Goal: Information Seeking & Learning: Check status

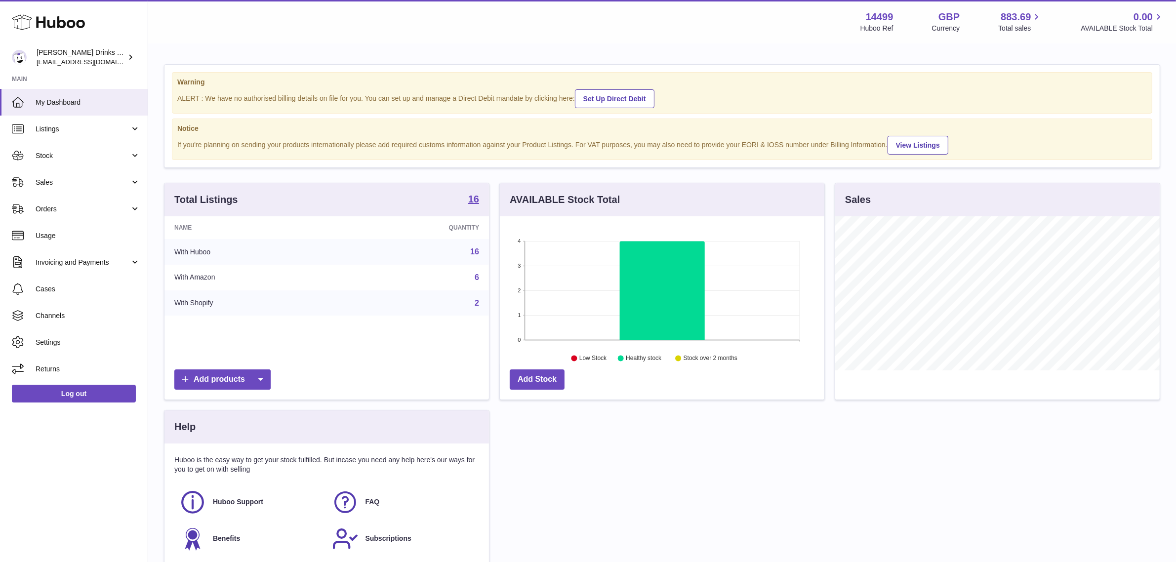
scroll to position [154, 325]
click at [79, 184] on span "Sales" at bounding box center [83, 182] width 94 height 9
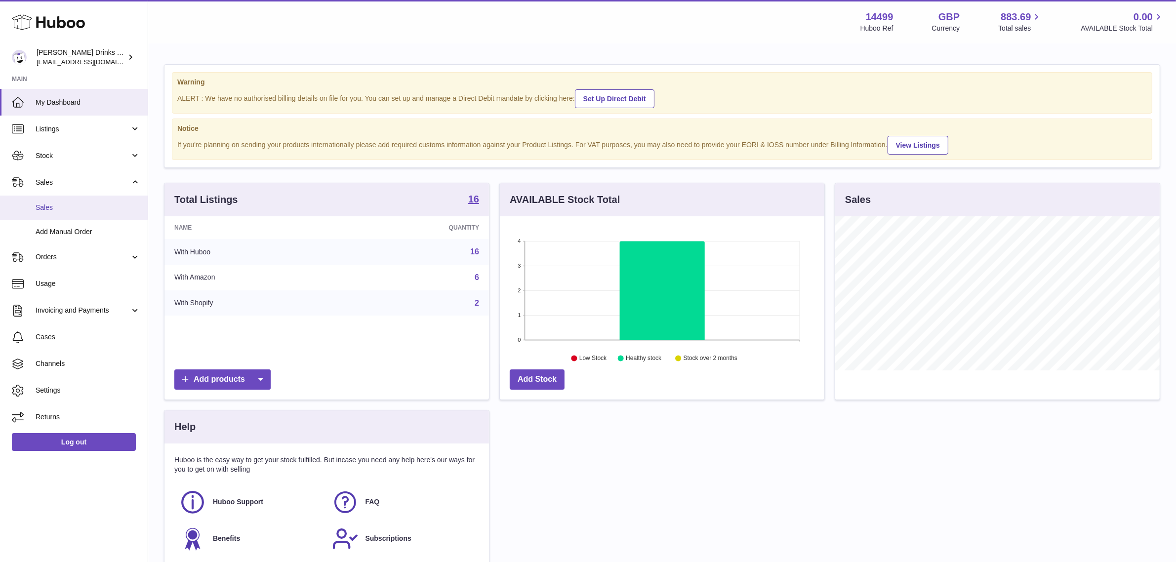
click at [78, 209] on span "Sales" at bounding box center [88, 207] width 105 height 9
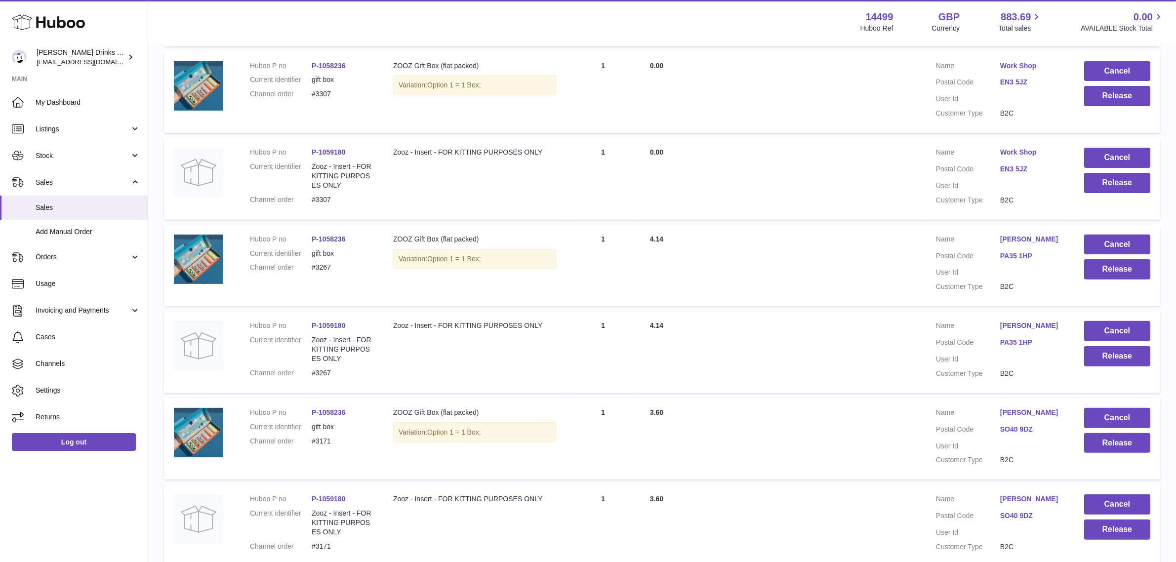
scroll to position [675, 0]
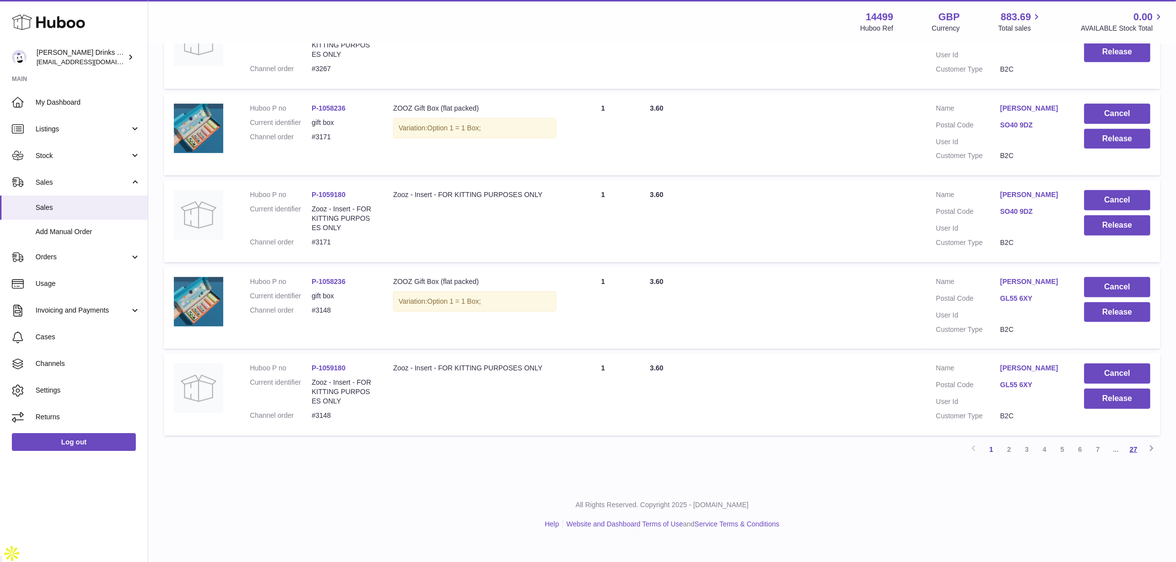
click at [1125, 458] on link "27" at bounding box center [1134, 450] width 18 height 18
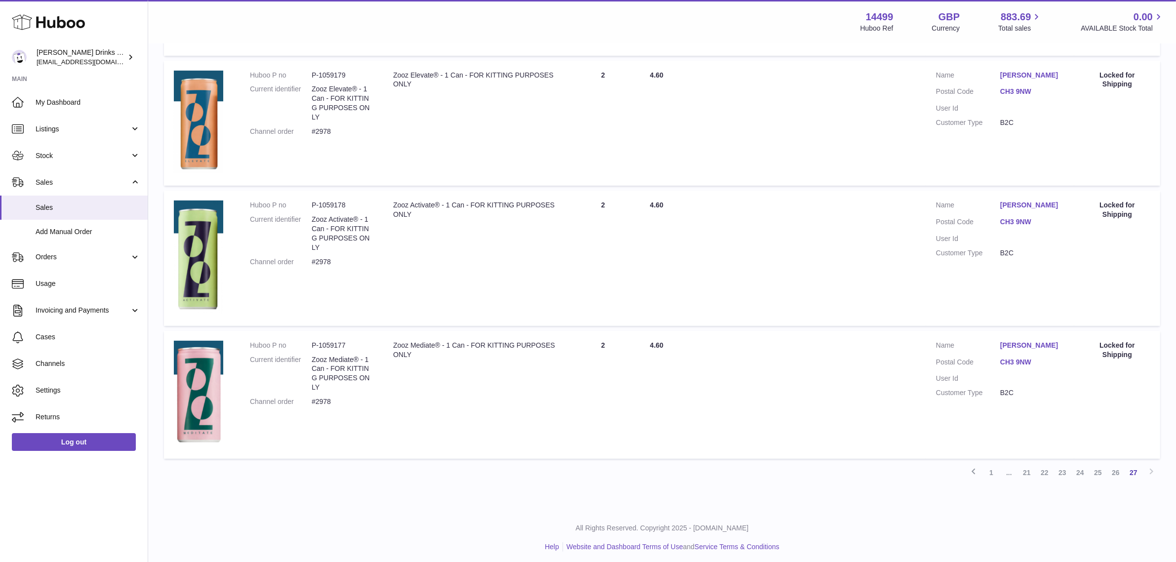
scroll to position [366, 0]
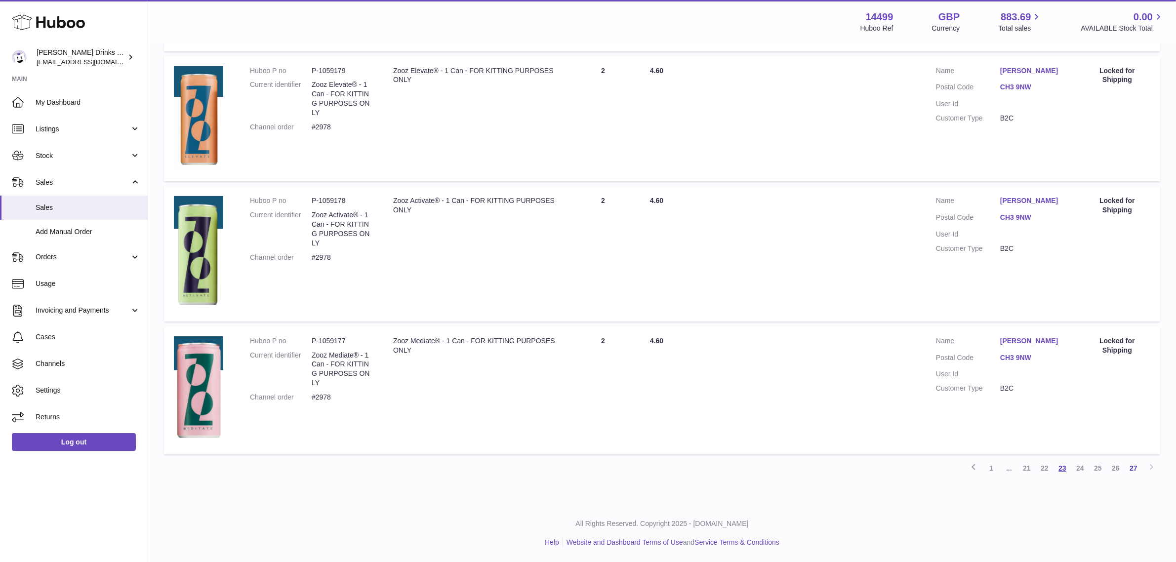
click at [1062, 467] on link "23" at bounding box center [1063, 468] width 18 height 18
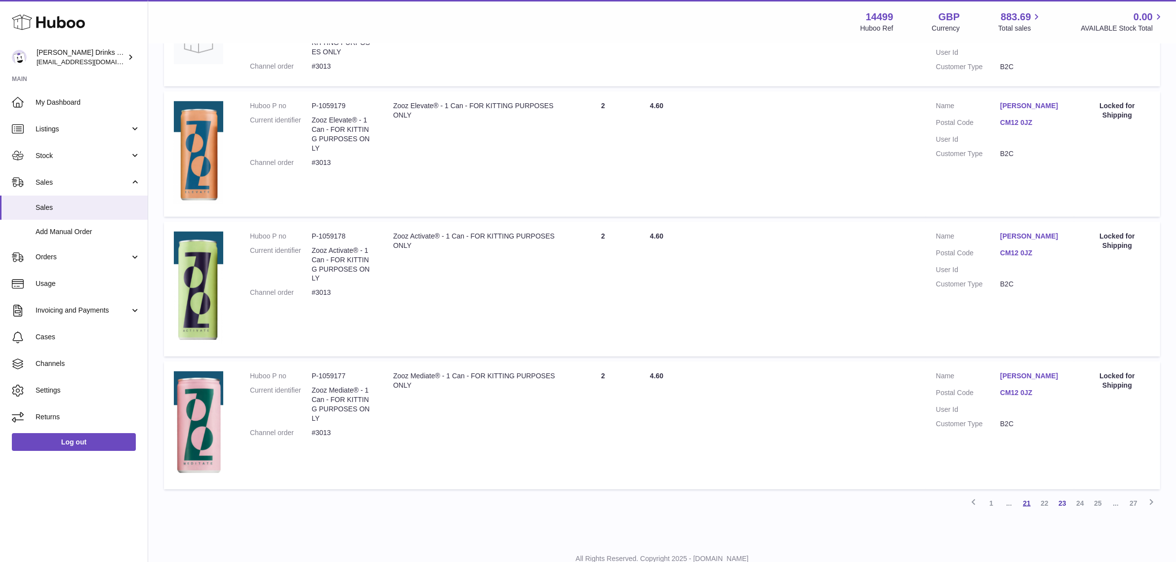
click at [1026, 510] on link "21" at bounding box center [1027, 504] width 18 height 18
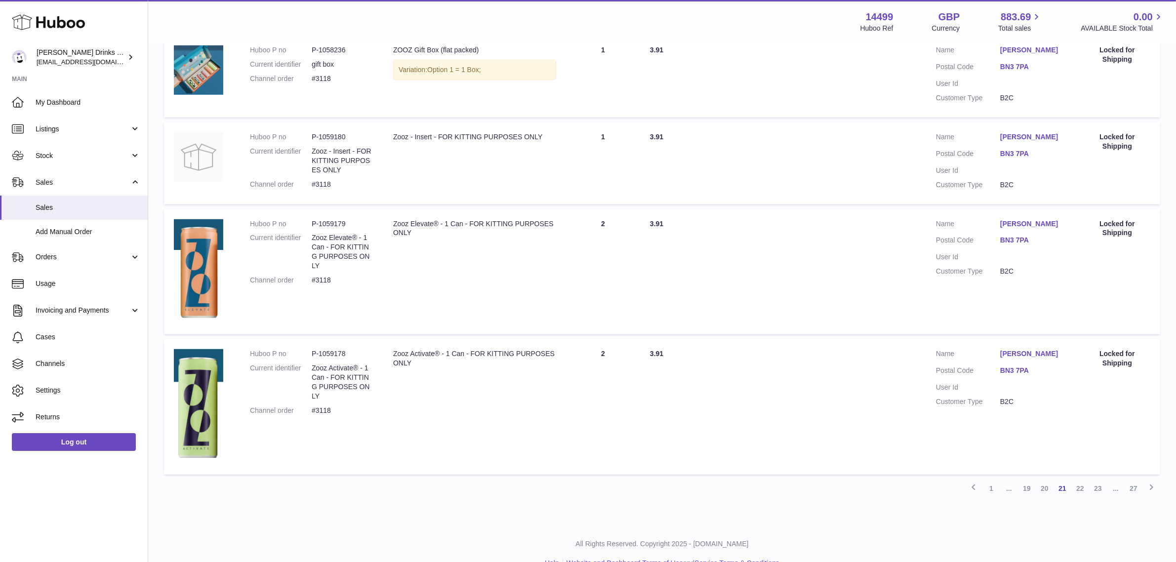
scroll to position [943, 0]
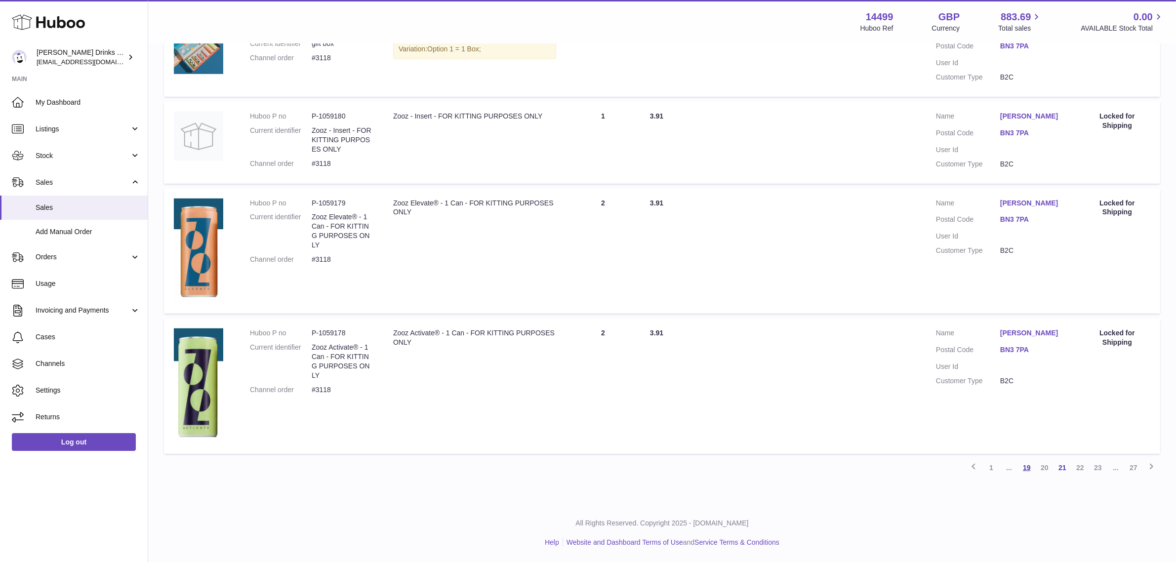
click at [1035, 465] on link "19" at bounding box center [1027, 468] width 18 height 18
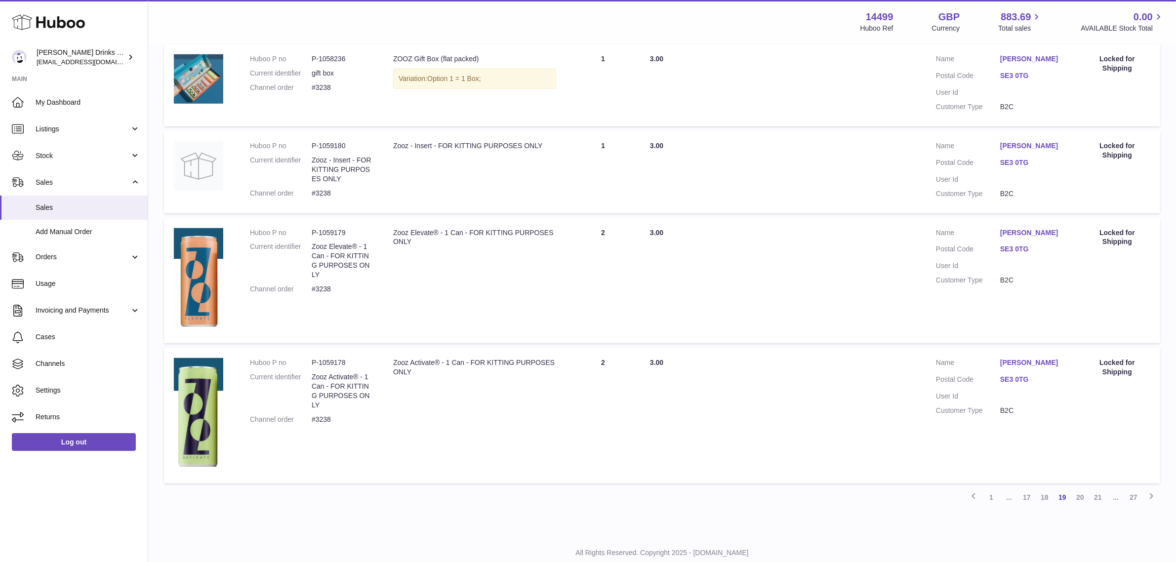
scroll to position [943, 0]
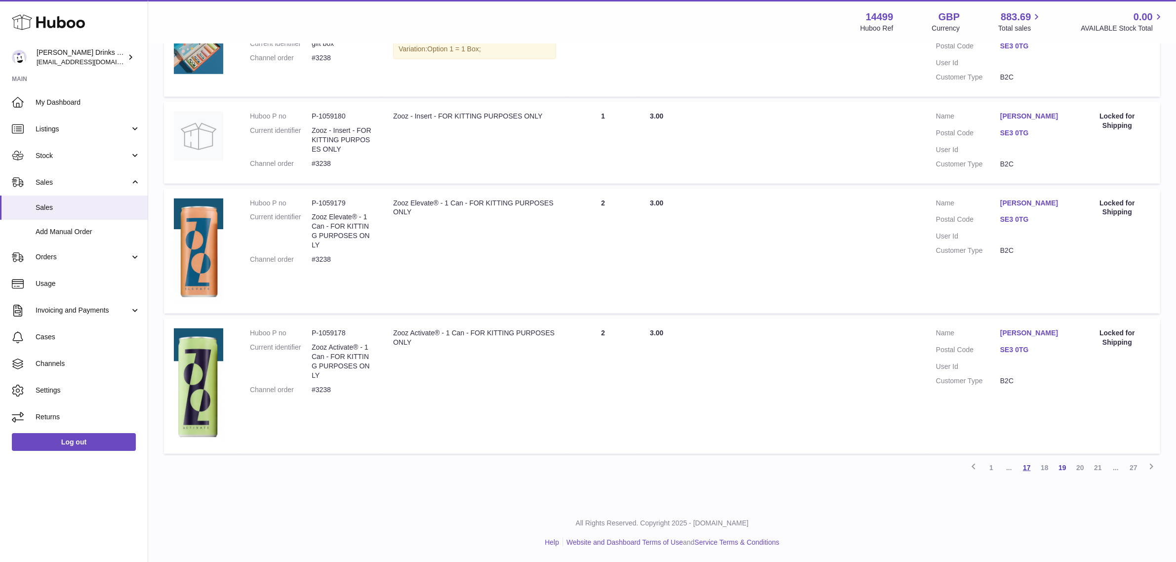
click at [1032, 464] on link "17" at bounding box center [1027, 468] width 18 height 18
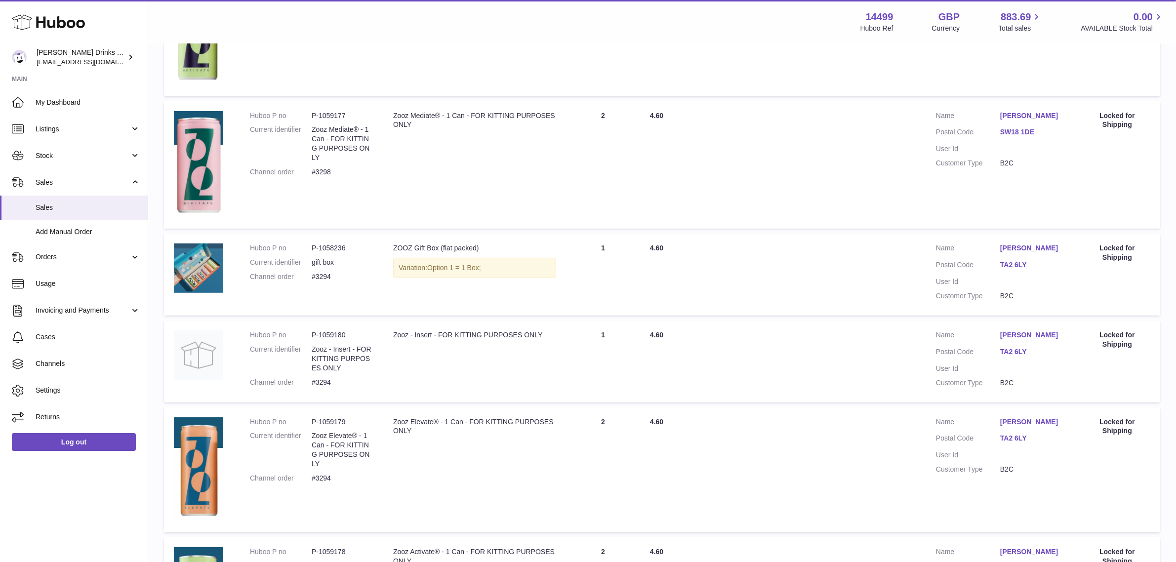
scroll to position [961, 0]
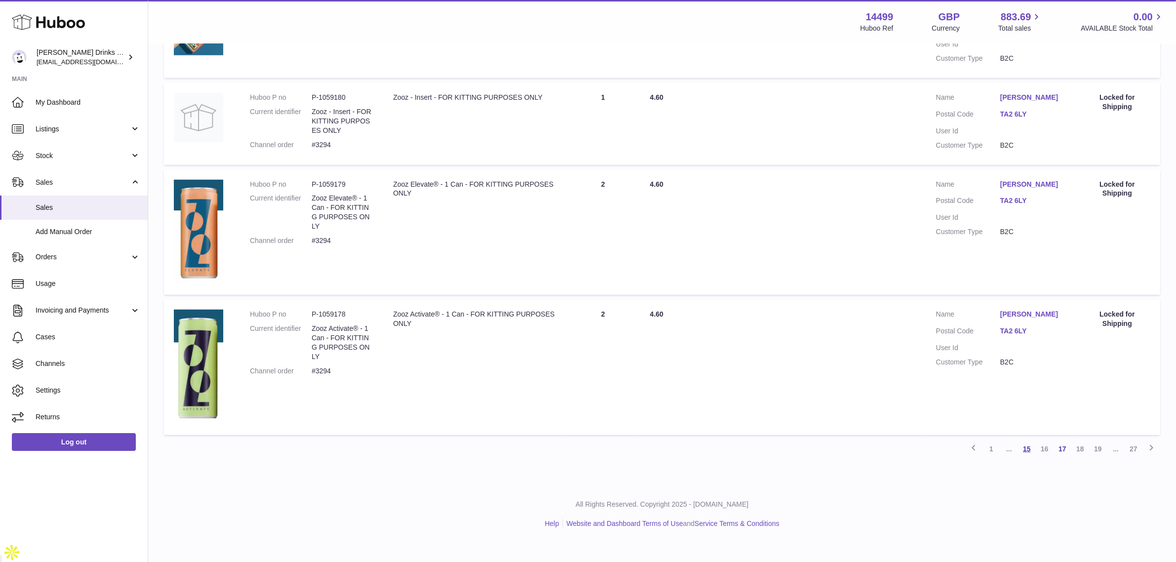
click at [1028, 458] on link "15" at bounding box center [1027, 449] width 18 height 18
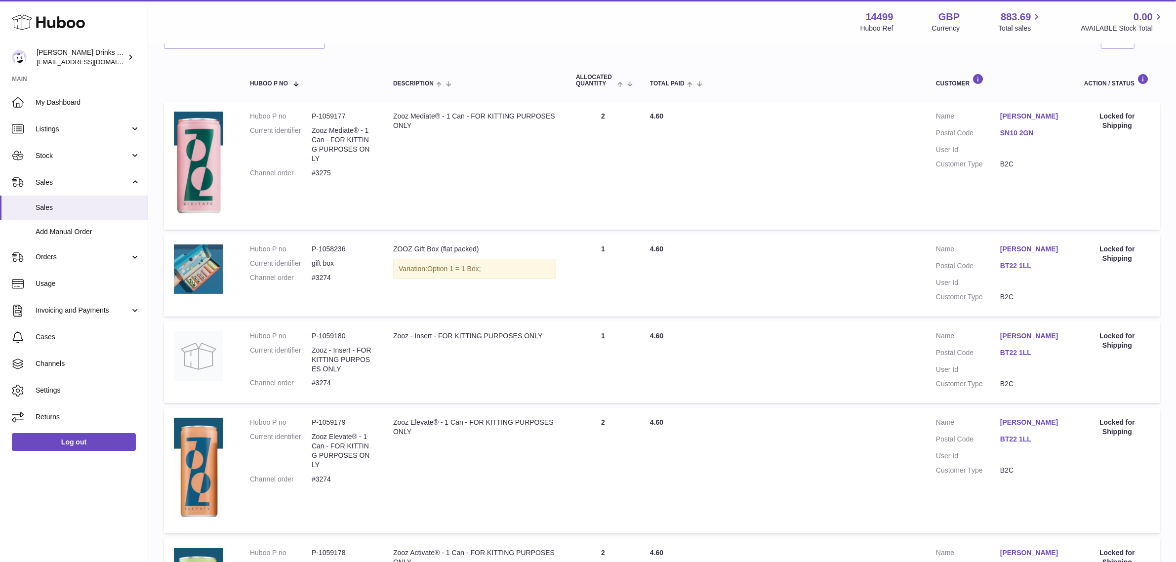
scroll to position [44, 0]
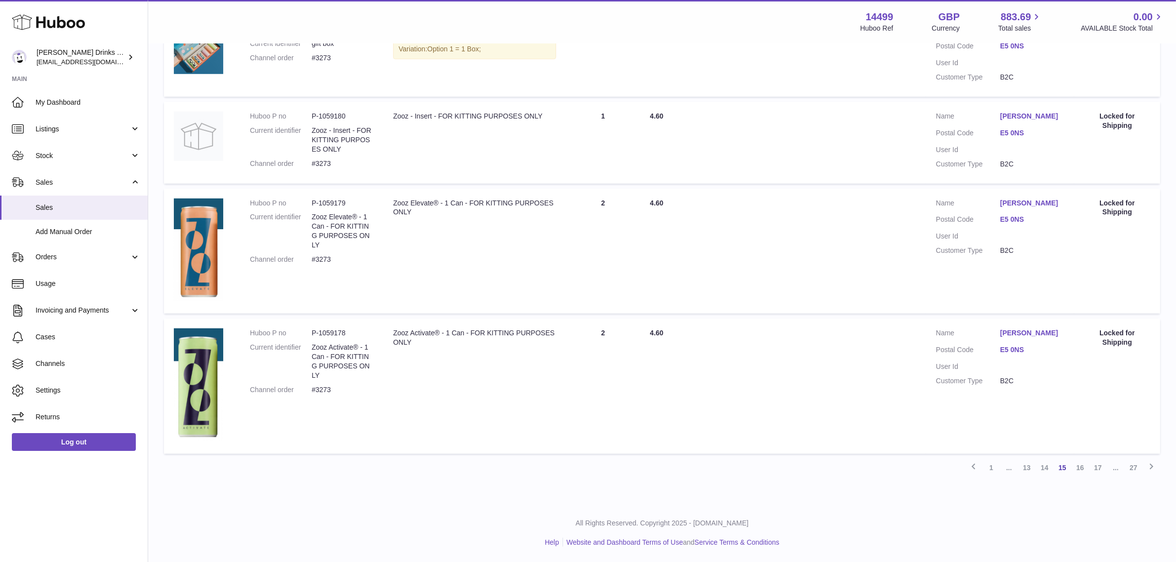
click at [998, 470] on link "1" at bounding box center [992, 468] width 18 height 18
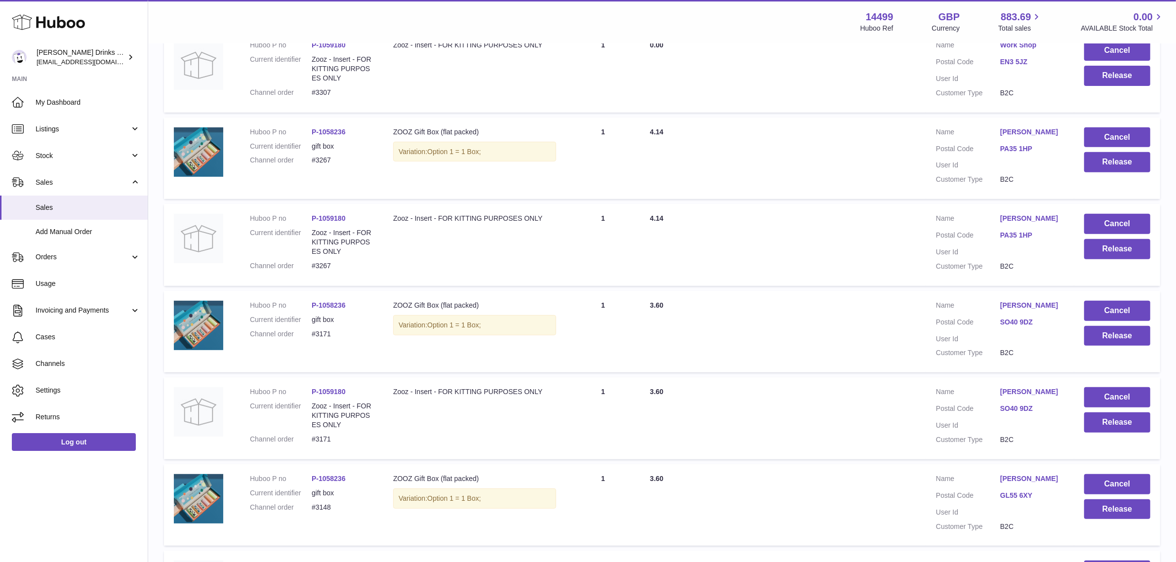
scroll to position [675, 0]
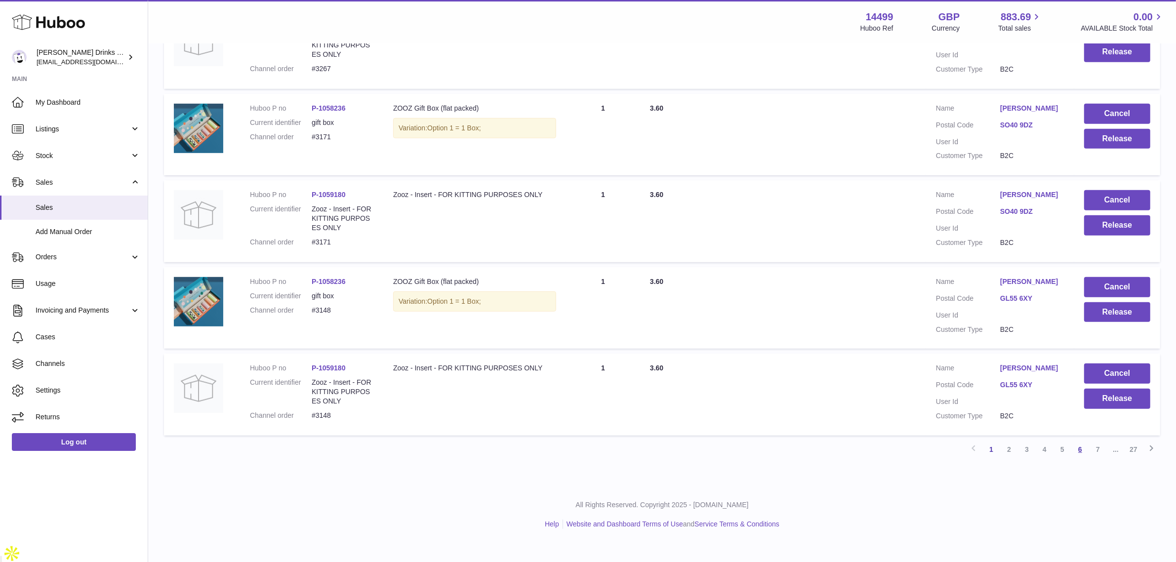
click at [1072, 458] on link "6" at bounding box center [1081, 450] width 18 height 18
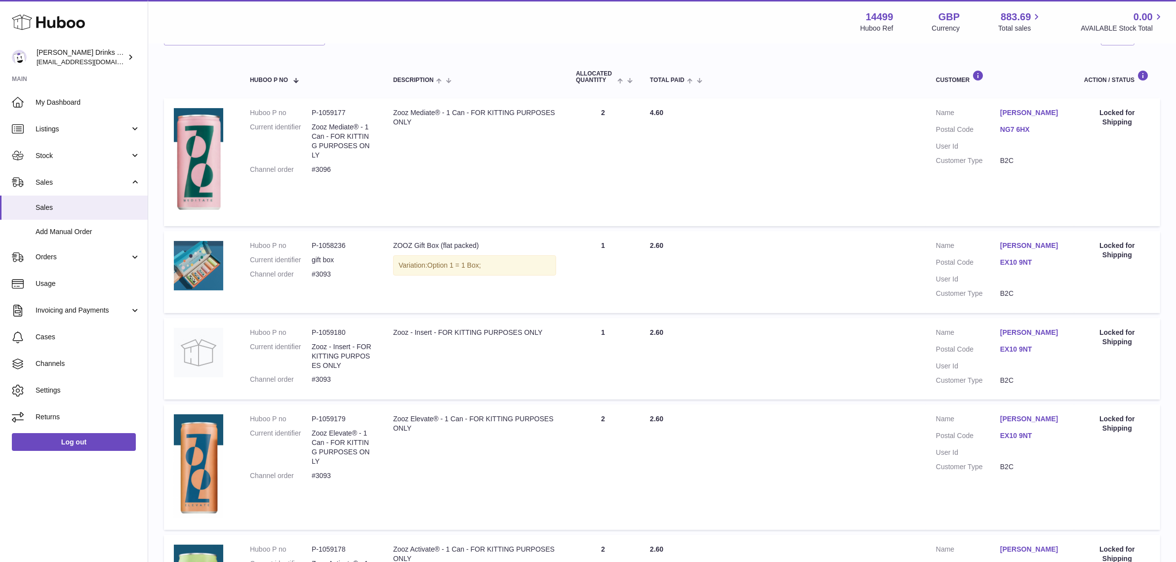
scroll to position [44, 0]
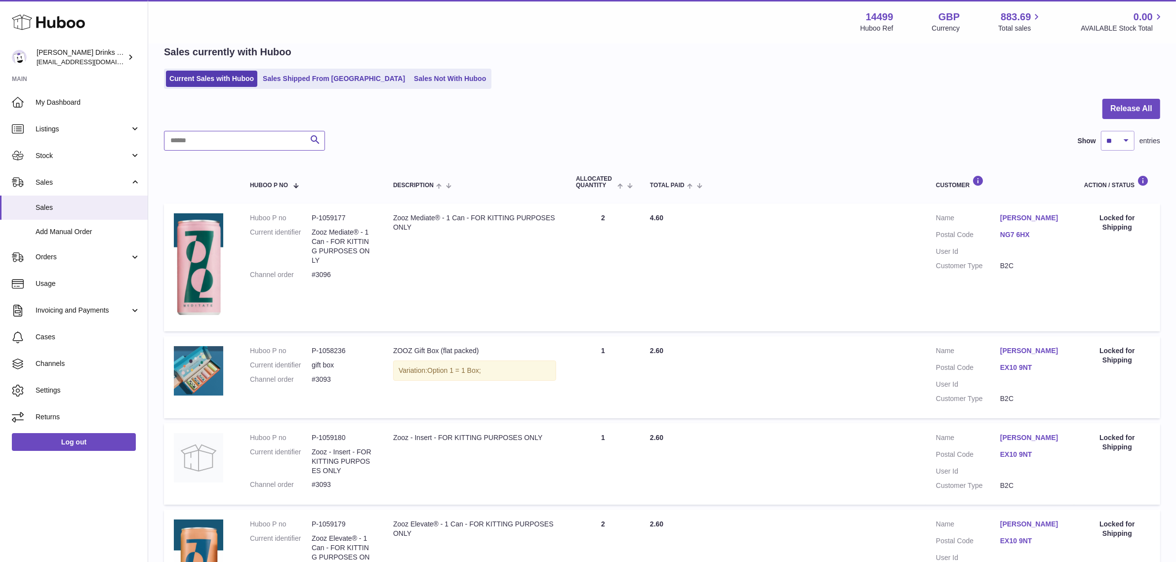
click at [270, 146] on input "text" at bounding box center [244, 141] width 161 height 20
type input "****"
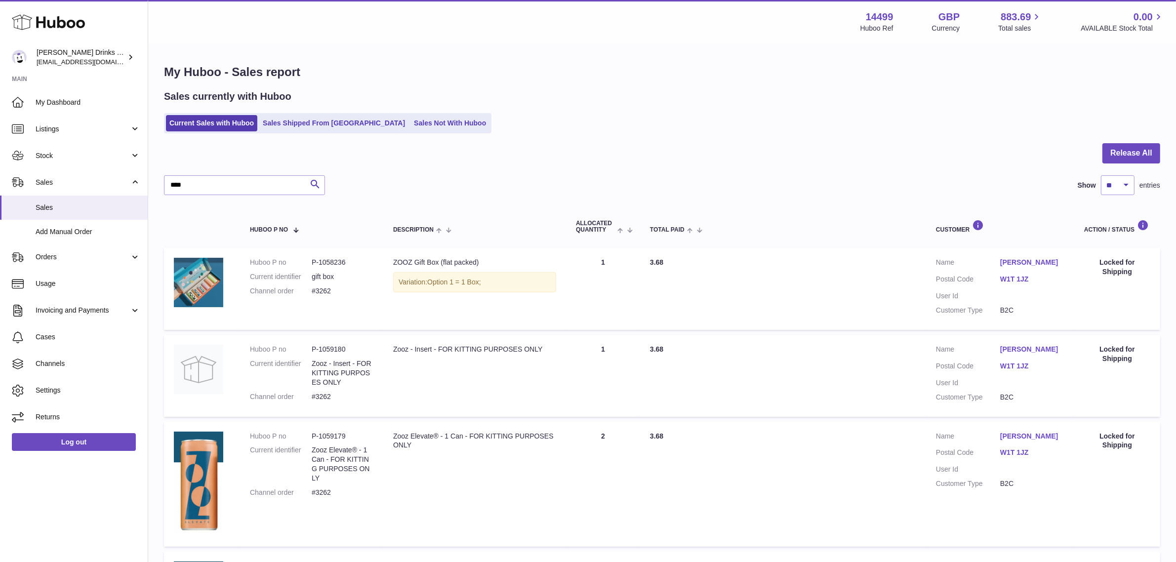
click at [997, 195] on div "Release All **** Search Show ** ** ** *** entries Huboo P no Description ALLOCA…" at bounding box center [662, 483] width 997 height 681
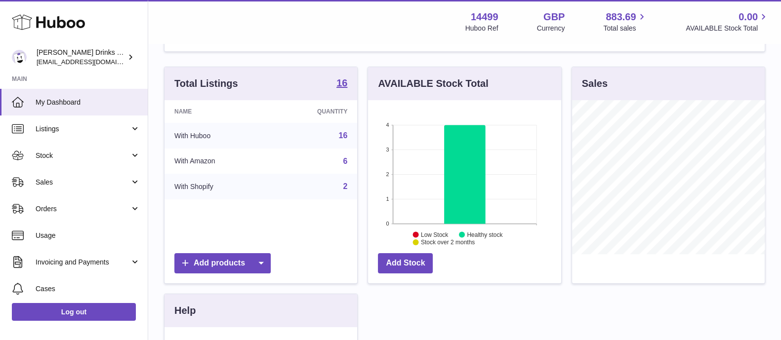
scroll to position [125, 0]
click at [109, 179] on span "Sales" at bounding box center [83, 182] width 94 height 9
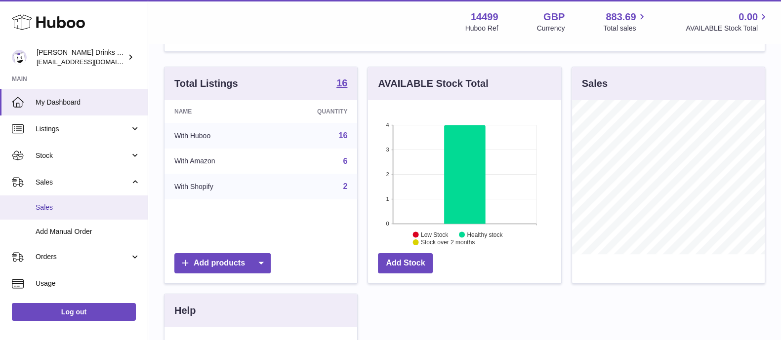
click at [109, 206] on span "Sales" at bounding box center [88, 207] width 105 height 9
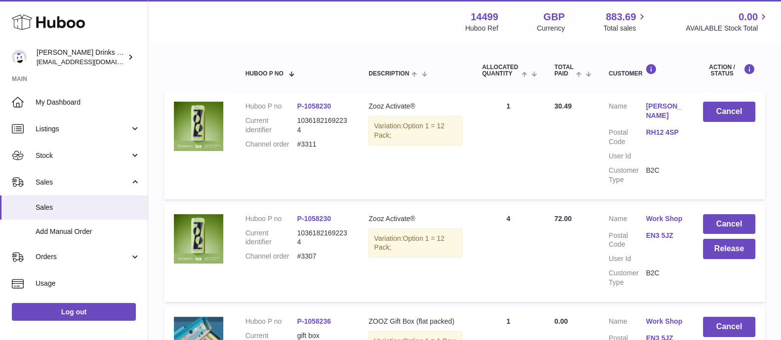
scroll to position [119, 0]
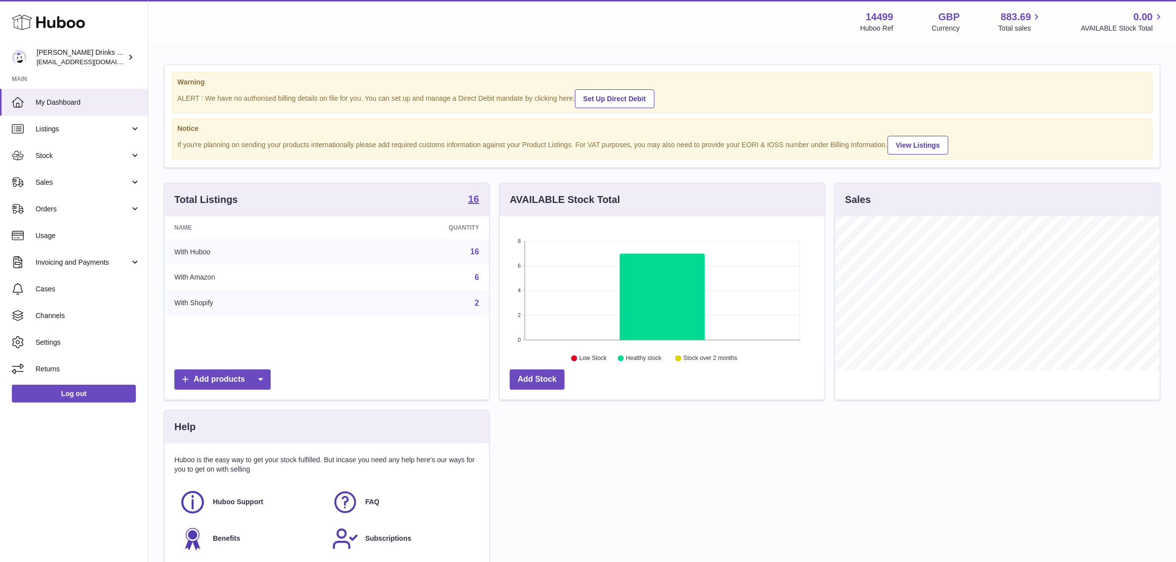
scroll to position [154, 325]
drag, startPoint x: 98, startPoint y: 180, endPoint x: 99, endPoint y: 185, distance: 5.0
click at [98, 180] on span "Sales" at bounding box center [83, 182] width 94 height 9
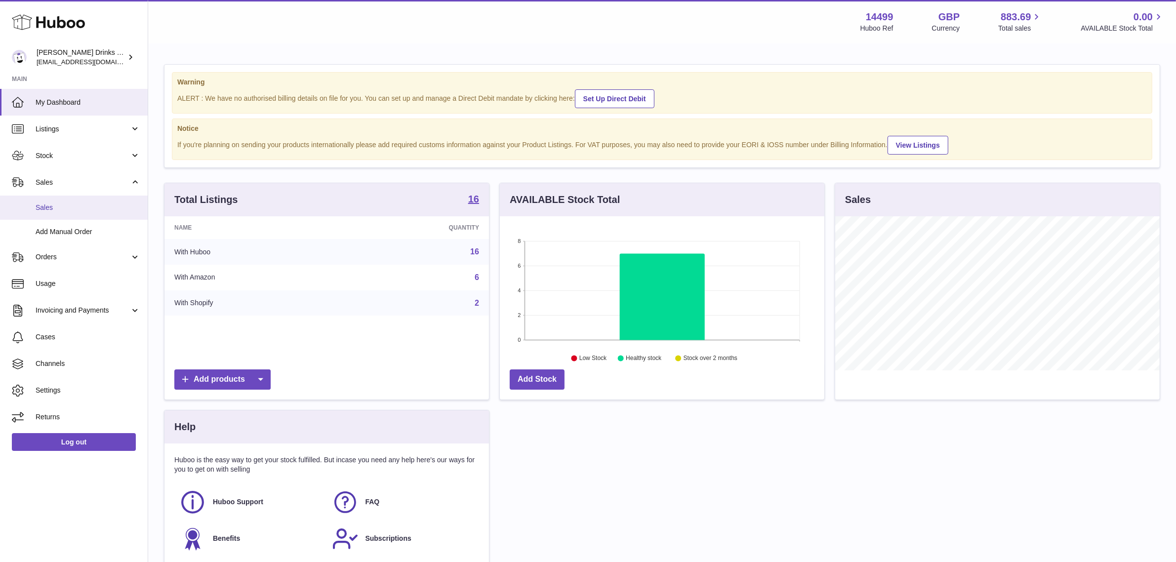
click at [94, 215] on link "Sales" at bounding box center [74, 208] width 148 height 24
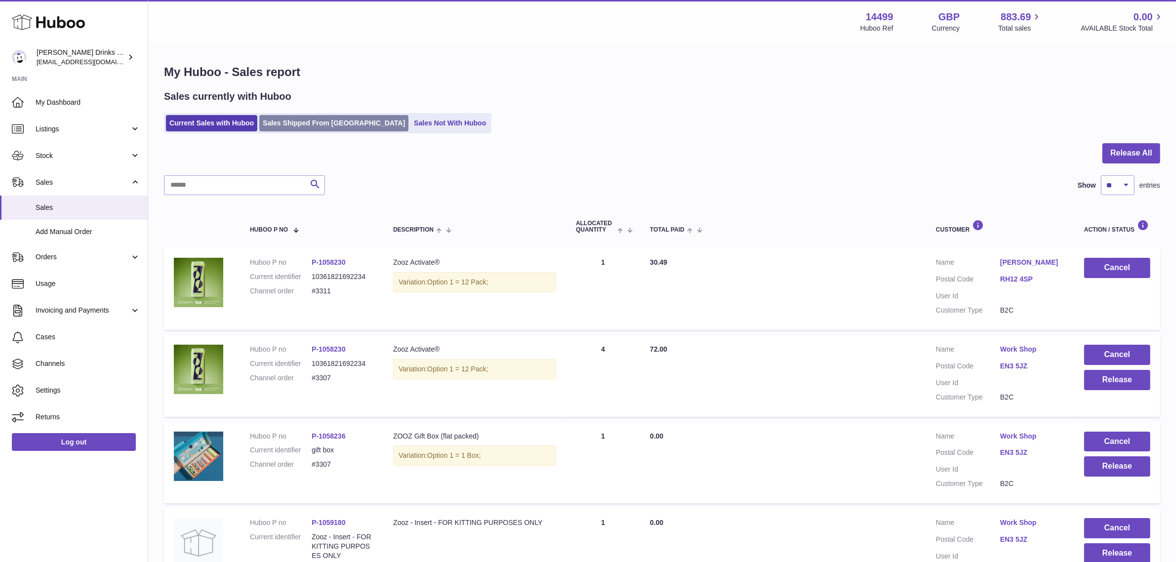
click at [287, 119] on link "Sales Shipped From [GEOGRAPHIC_DATA]" at bounding box center [333, 123] width 149 height 16
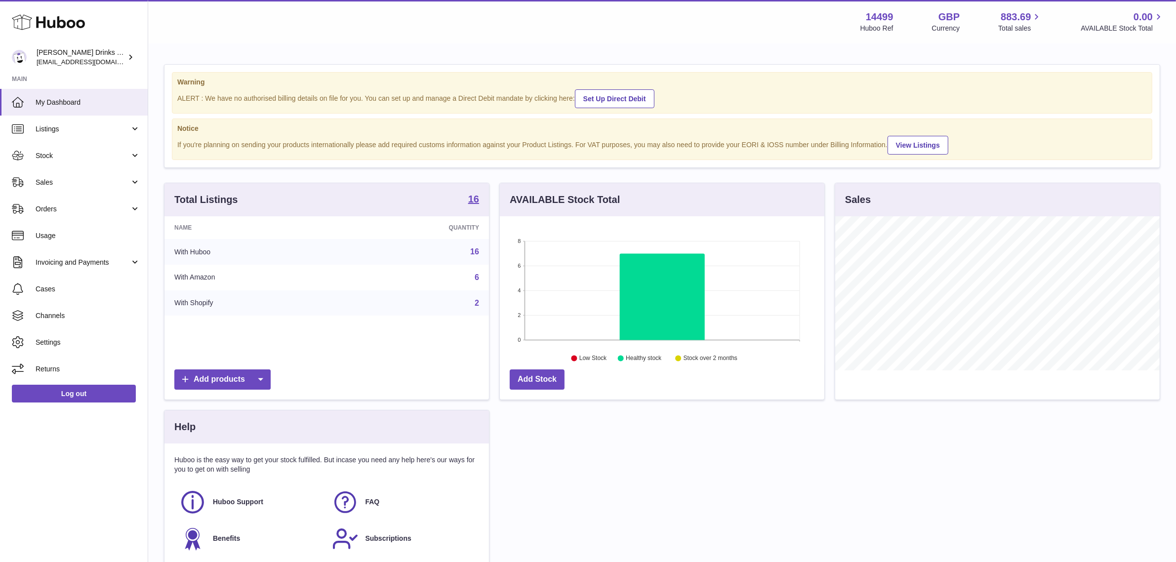
scroll to position [154, 325]
click at [84, 184] on span "Sales" at bounding box center [83, 182] width 94 height 9
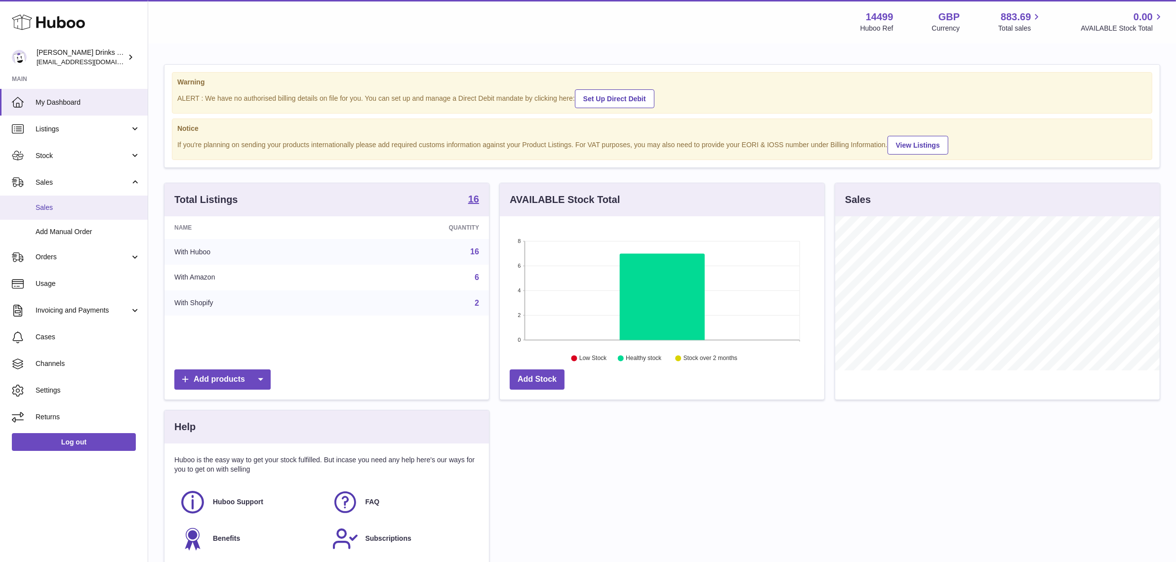
click at [89, 198] on link "Sales" at bounding box center [74, 208] width 148 height 24
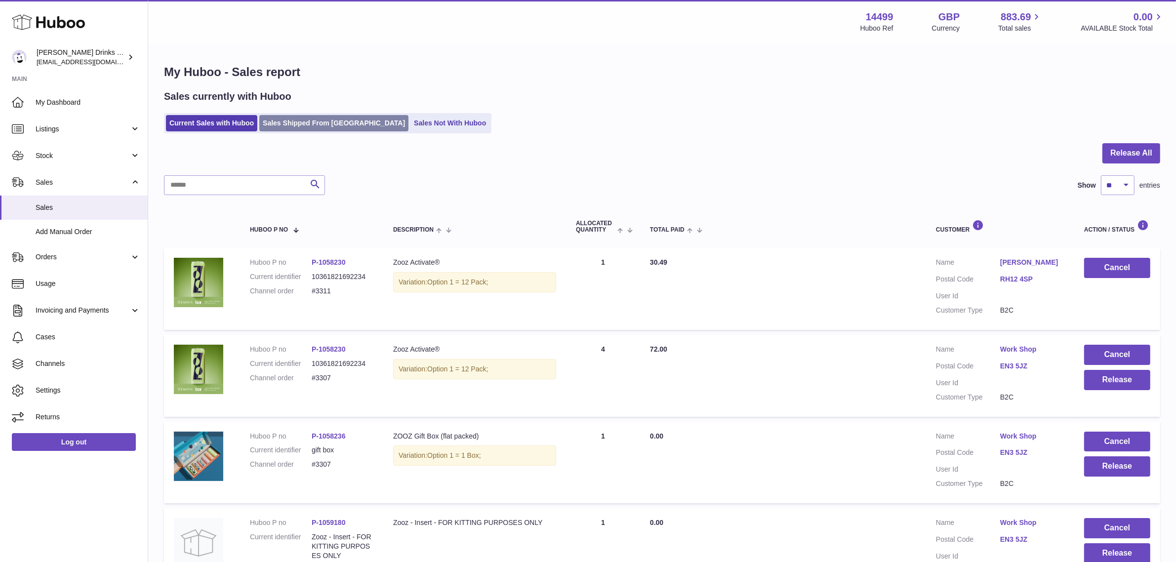
click at [315, 123] on link "Sales Shipped From [GEOGRAPHIC_DATA]" at bounding box center [333, 123] width 149 height 16
